Goal: Task Accomplishment & Management: Complete application form

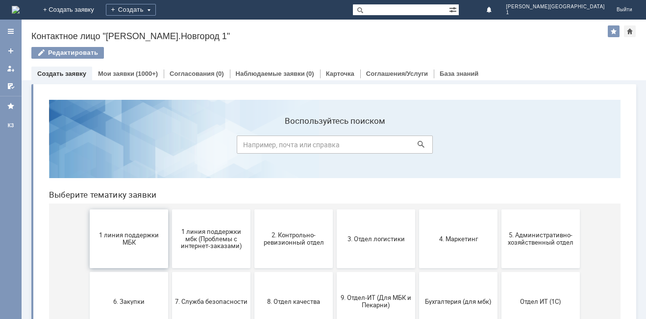
drag, startPoint x: 106, startPoint y: 218, endPoint x: 147, endPoint y: 311, distance: 101.7
click at [106, 218] on button "1 линия поддержки МБК" at bounding box center [129, 239] width 78 height 59
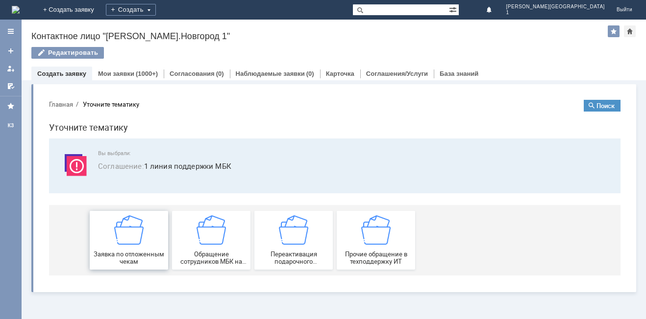
click at [117, 232] on img at bounding box center [128, 230] width 29 height 29
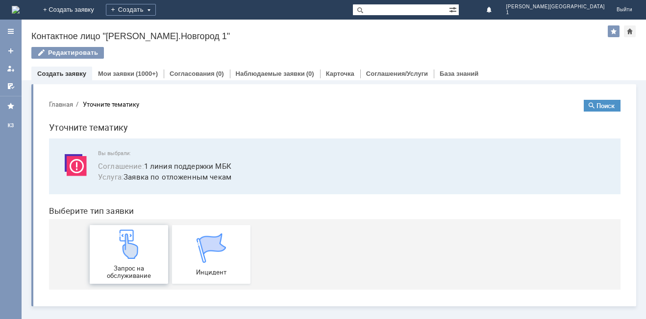
click at [113, 241] on div "Запрос на обслуживание" at bounding box center [129, 255] width 72 height 50
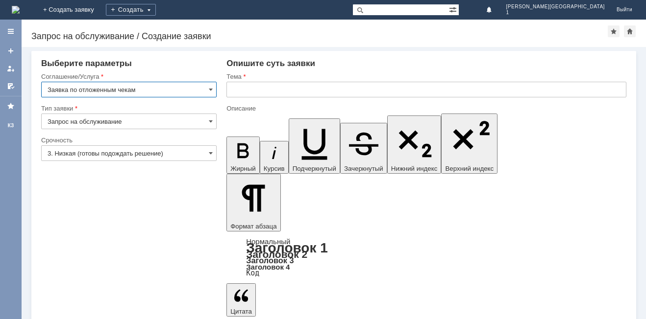
click at [98, 162] on div at bounding box center [128, 164] width 175 height 7
click at [98, 158] on input "3. Низкая (готовы подождать решение)" at bounding box center [128, 153] width 175 height 16
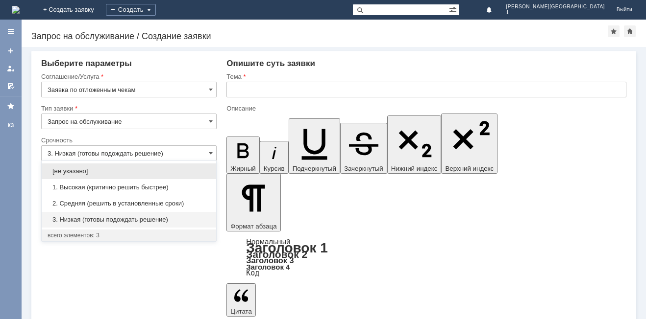
drag, startPoint x: 86, startPoint y: 205, endPoint x: 100, endPoint y: 194, distance: 17.7
click at [87, 205] on span "2. Средняя (решить в установленные сроки)" at bounding box center [129, 204] width 163 height 8
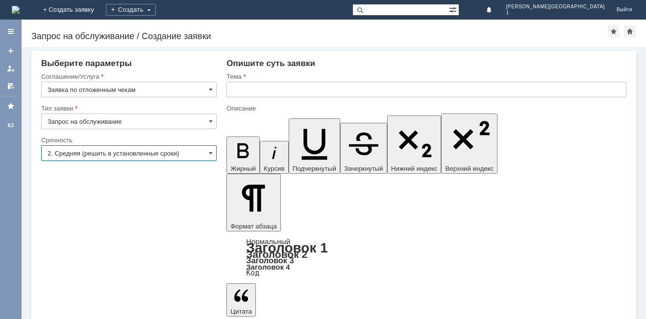
type input "2. Средняя (решить в установленные сроки)"
click at [234, 92] on input "text" at bounding box center [426, 90] width 400 height 16
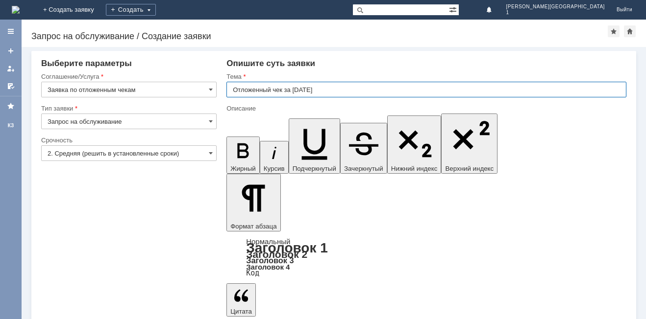
type input "Отложенный чек за [DATE]"
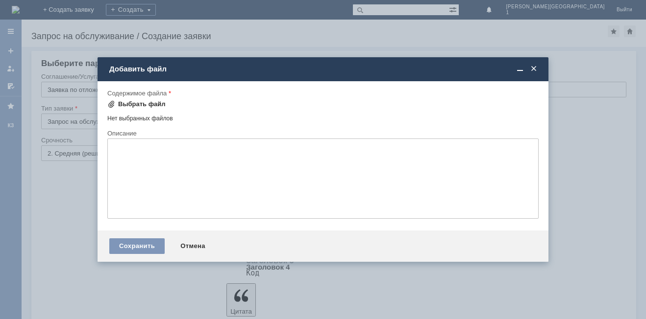
click at [140, 103] on div "Выбрать файл" at bounding box center [142, 104] width 48 height 8
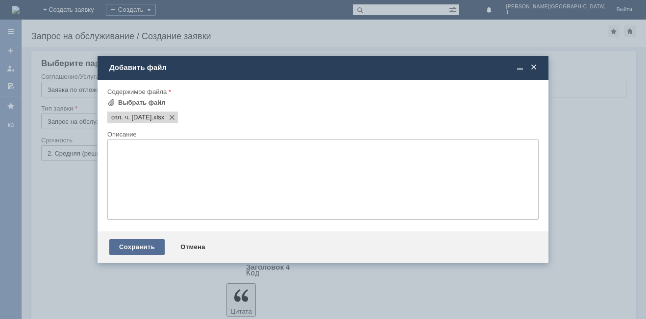
click at [150, 250] on div "Сохранить" at bounding box center [136, 248] width 55 height 16
